Goal: Transaction & Acquisition: Purchase product/service

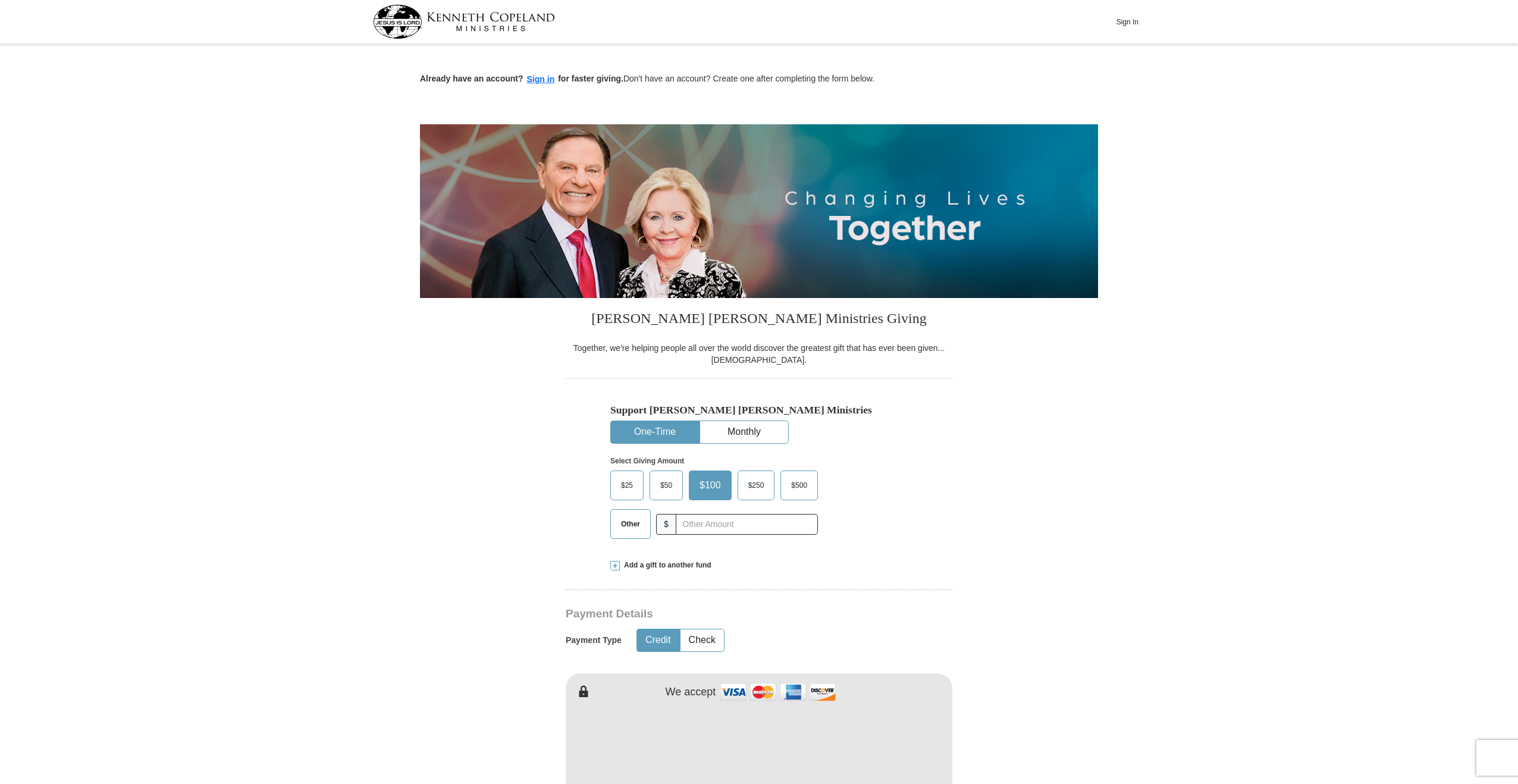
click at [656, 427] on button "One-Time" at bounding box center [655, 432] width 88 height 22
click at [622, 488] on span "$25" at bounding box center [627, 485] width 24 height 18
click at [0, 0] on input "$25" at bounding box center [0, 0] width 0 height 0
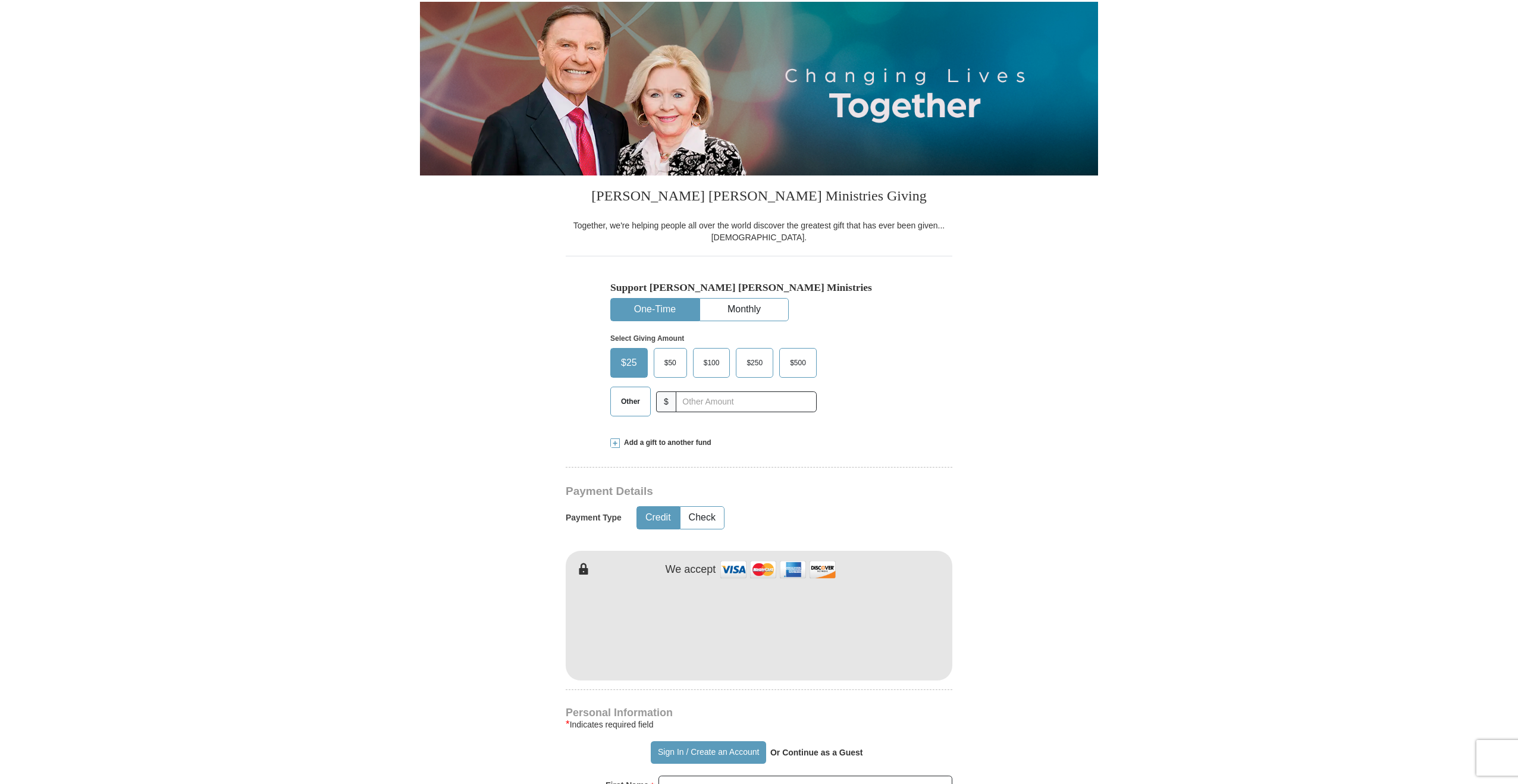
scroll to position [178, 0]
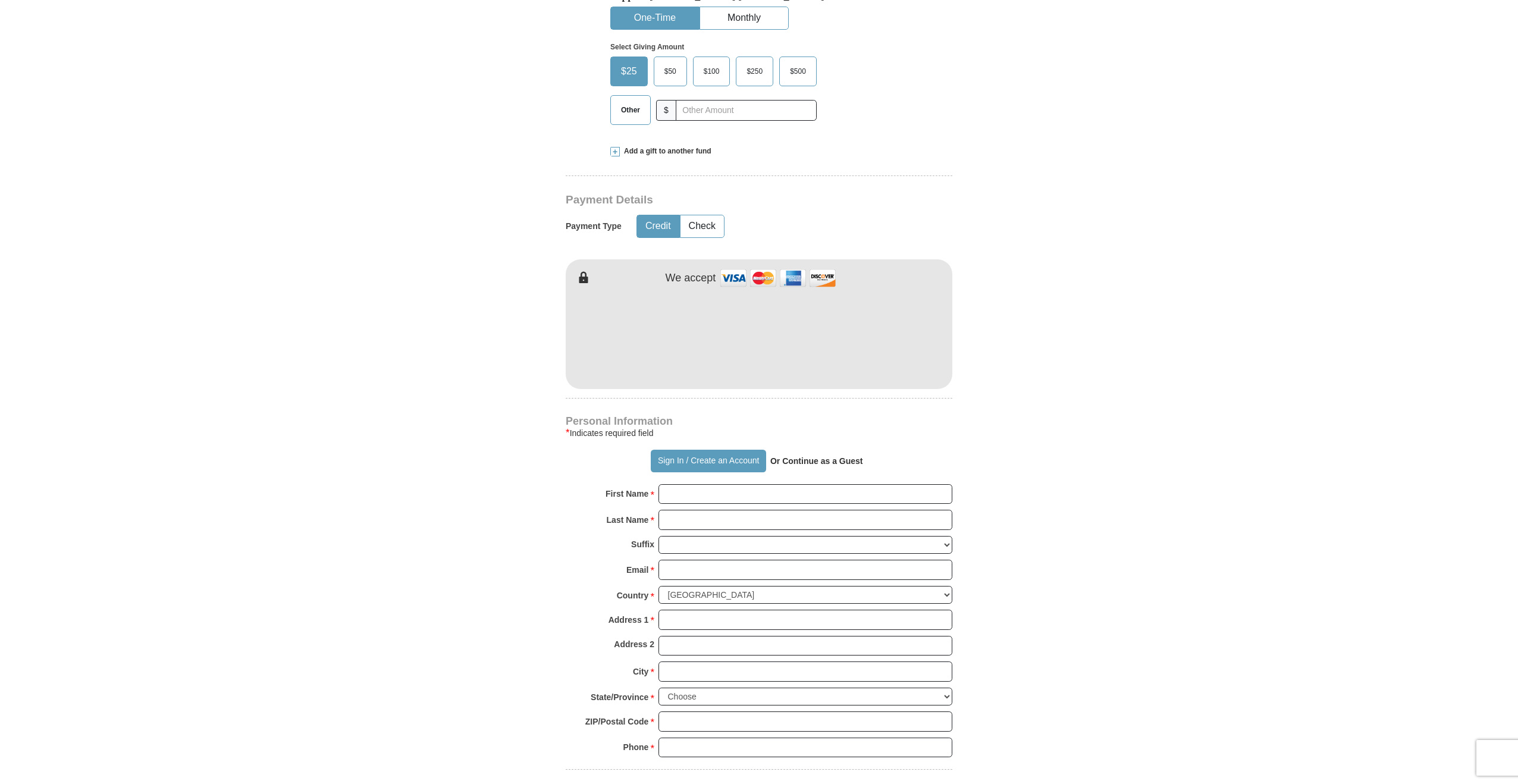
scroll to position [416, 0]
click at [669, 491] on input "First Name *" at bounding box center [806, 492] width 294 height 20
type input "JACK"
click at [688, 515] on input "Last Name *" at bounding box center [806, 517] width 294 height 20
type input "De Young"
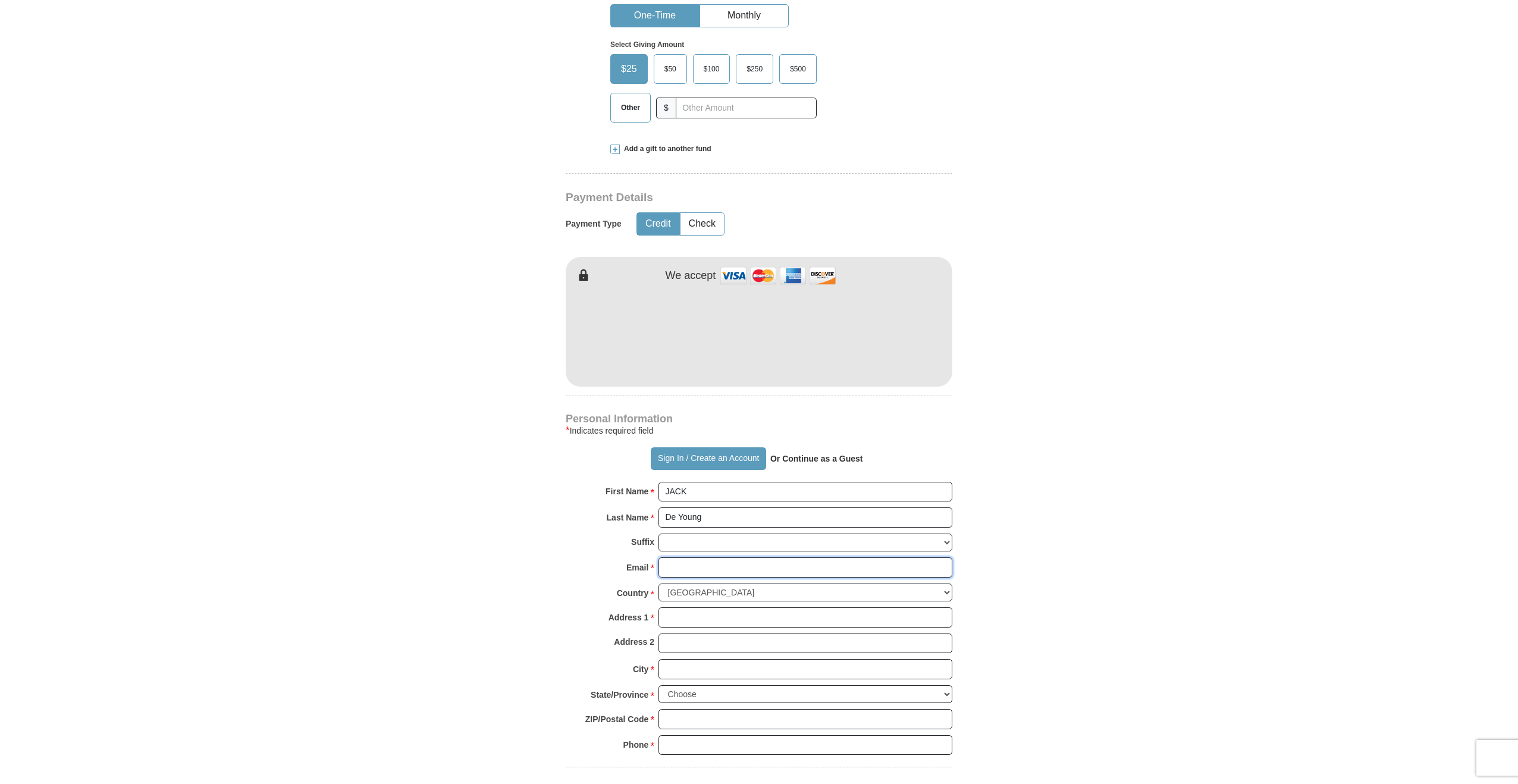
click at [678, 564] on input "Email *" at bounding box center [806, 567] width 294 height 20
type input "[EMAIL_ADDRESS][DOMAIN_NAME]"
type input "[STREET_ADDRESS]"
type input "[US_STATE]"
select select "MI"
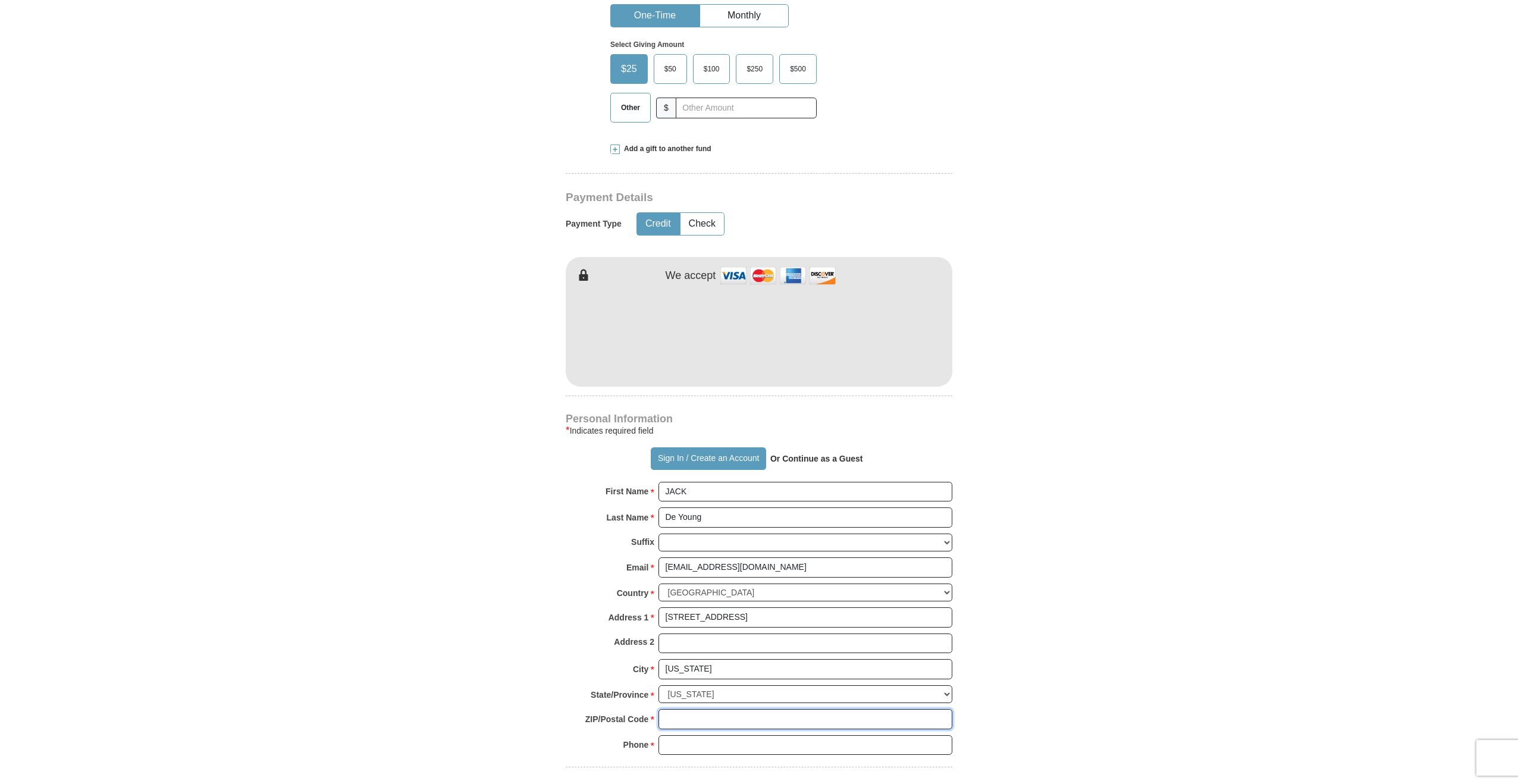
type input "49509-3025"
type input "6162868813"
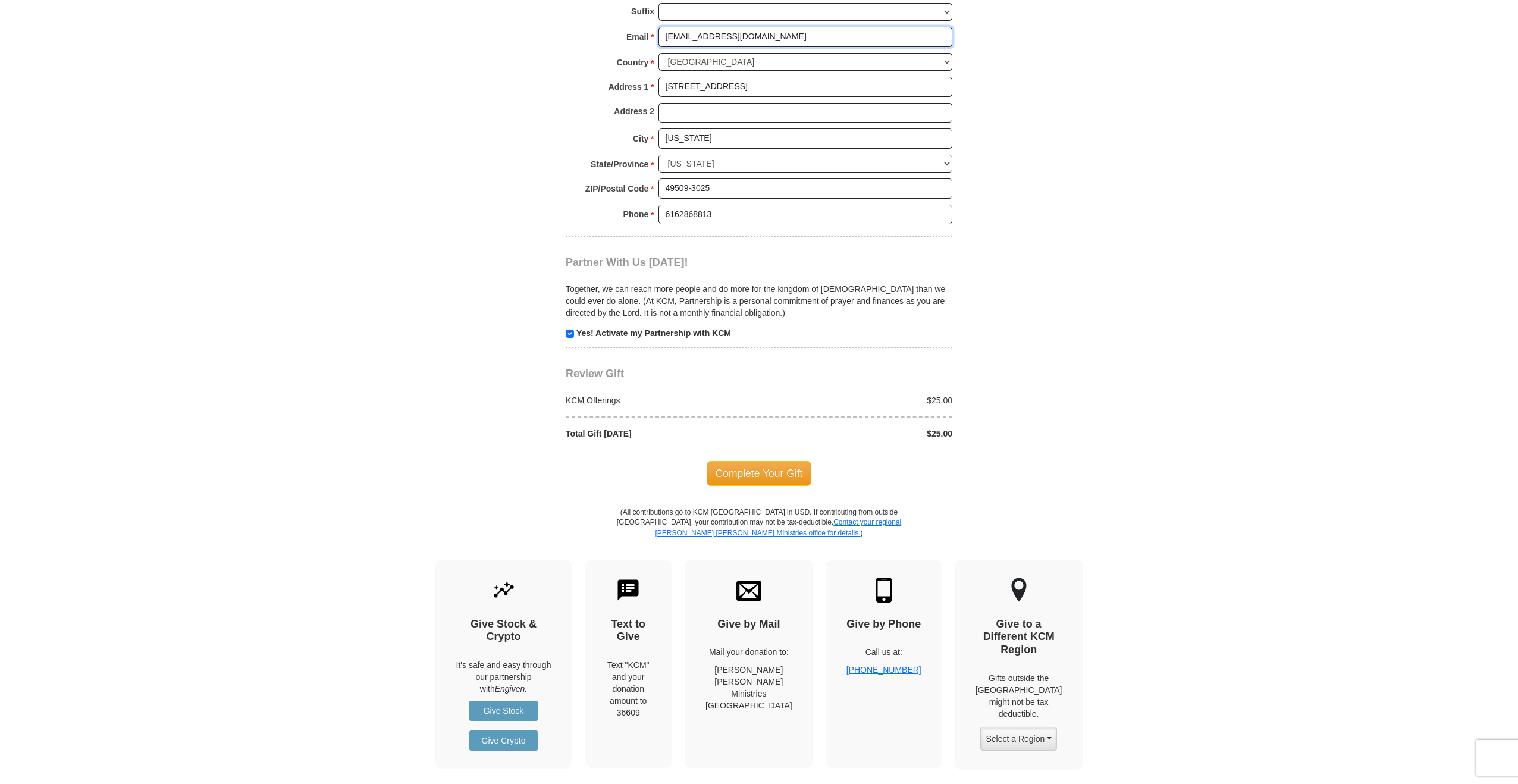
scroll to position [952, 0]
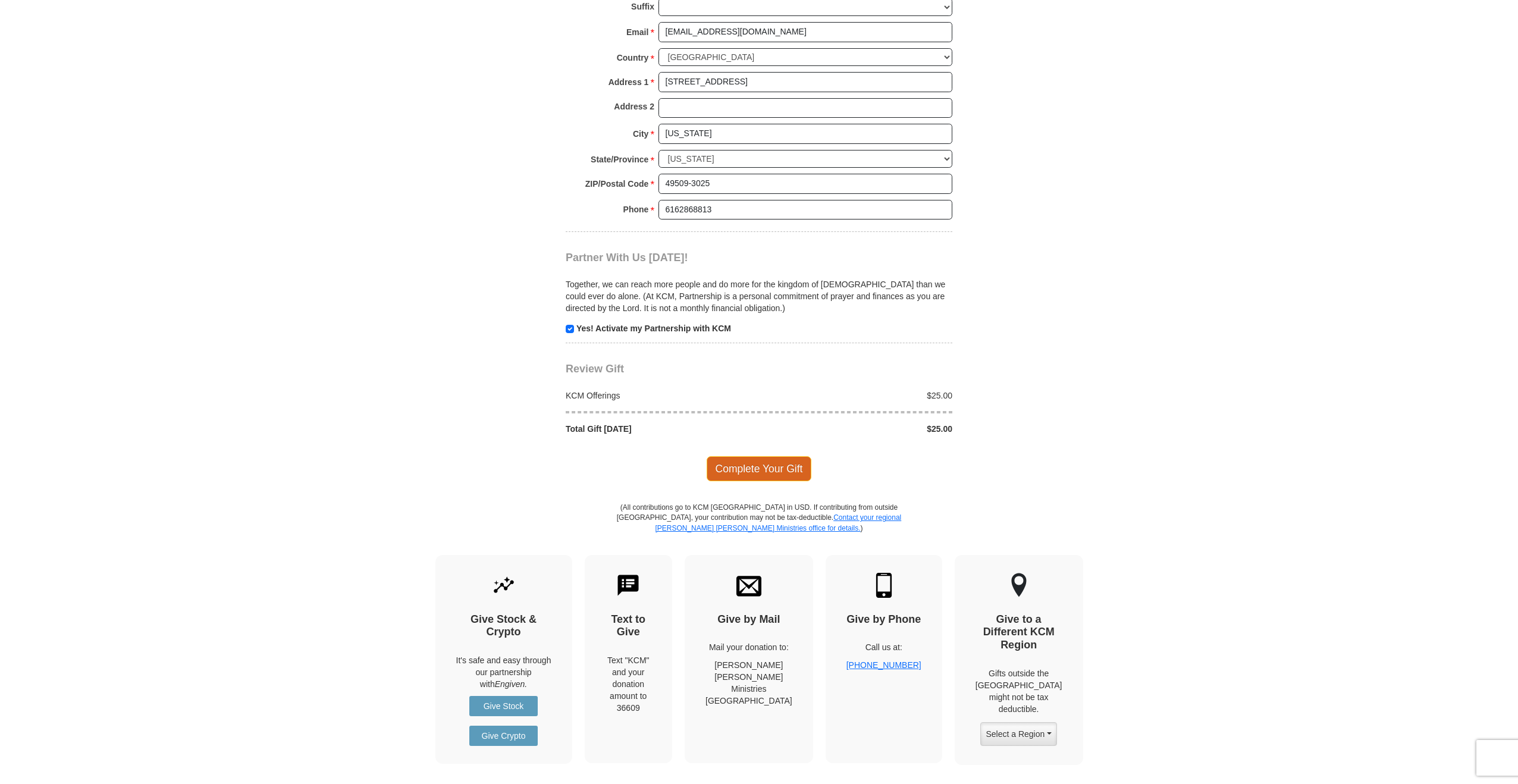
click at [787, 460] on span "Complete Your Gift" at bounding box center [759, 469] width 106 height 25
